Goal: Navigation & Orientation: Find specific page/section

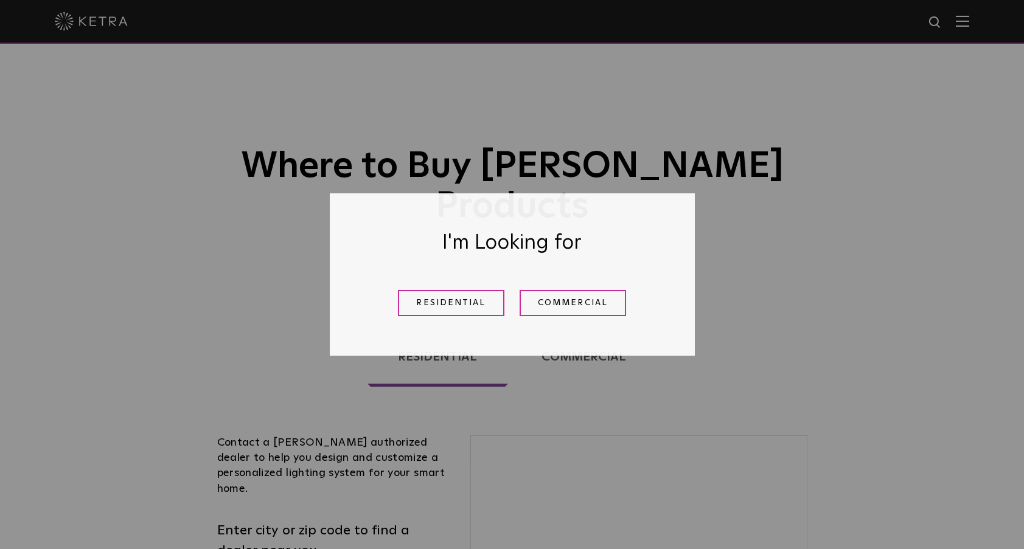
click at [425, 310] on link "Residential" at bounding box center [451, 303] width 106 height 26
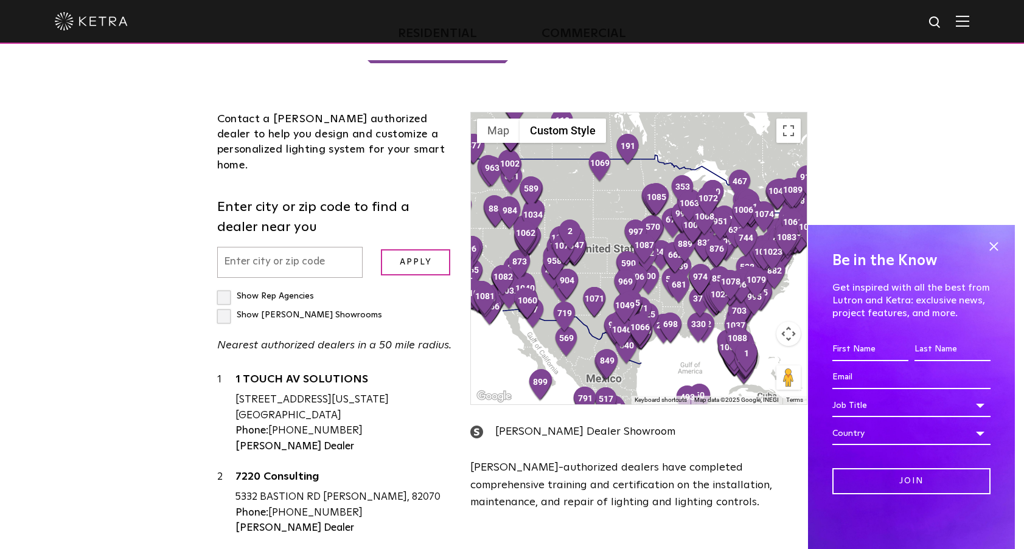
click at [313, 247] on input "text" at bounding box center [290, 262] width 146 height 31
type input "15212"
click at [404, 249] on input "Apply" at bounding box center [415, 262] width 69 height 26
click at [333, 311] on label "Show [PERSON_NAME] Showrooms" at bounding box center [299, 315] width 165 height 9
click at [225, 287] on input "Show [PERSON_NAME] Showrooms" at bounding box center [221, 291] width 8 height 8
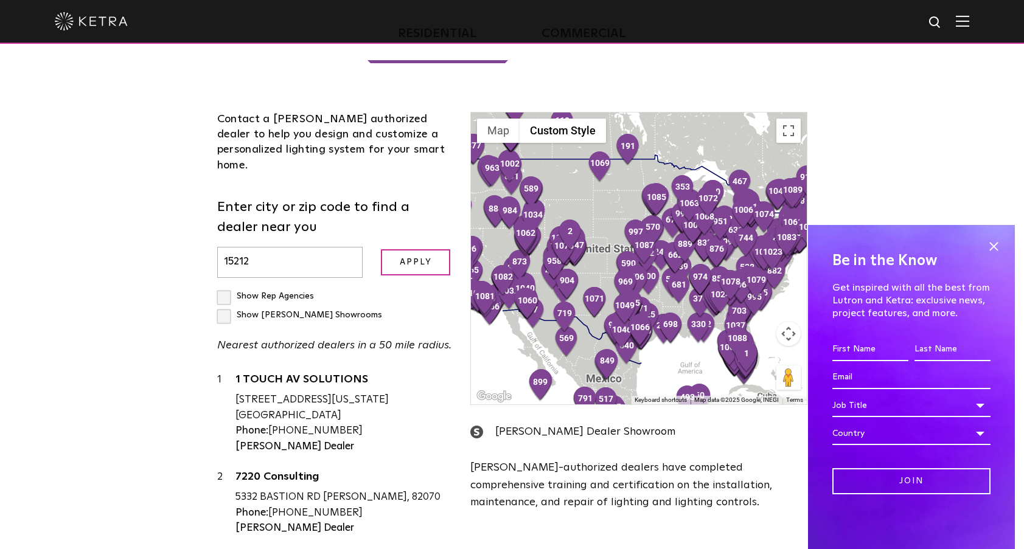
checkbox input "true"
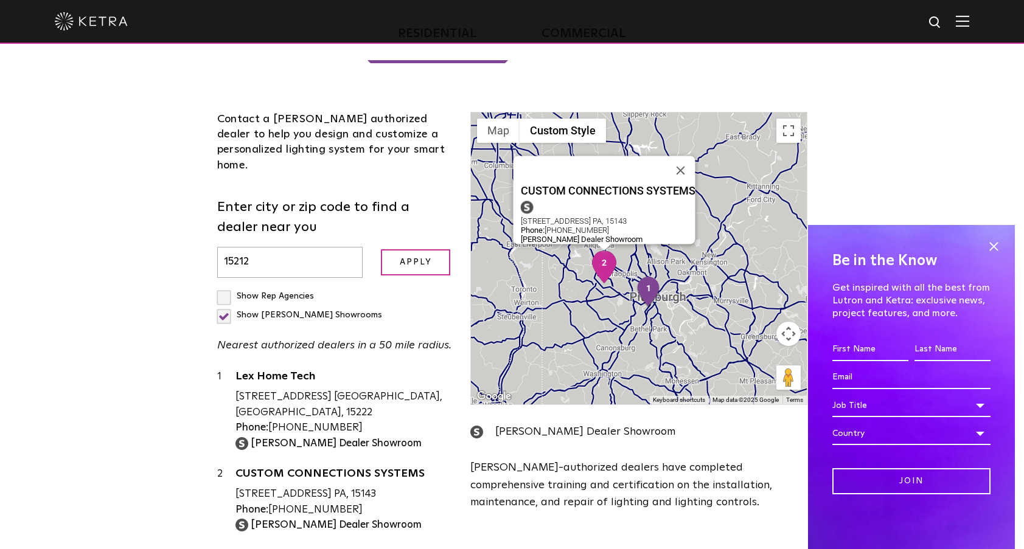
scroll to position [0, 0]
